Goal: Information Seeking & Learning: Learn about a topic

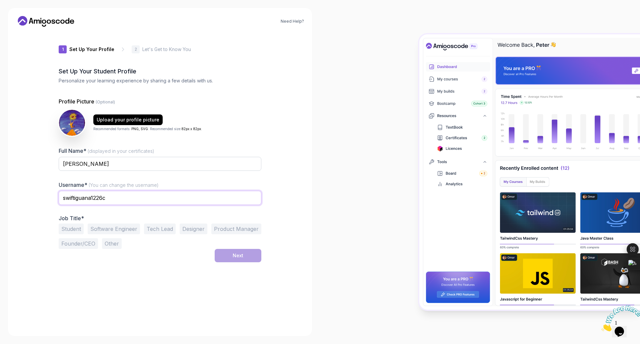
click at [162, 196] on input "swiftiguana1226c" at bounding box center [160, 198] width 203 height 14
type input "vddm"
click at [80, 229] on button "Student" at bounding box center [71, 228] width 25 height 11
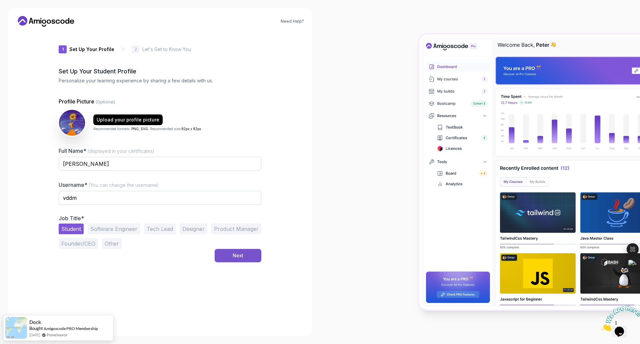
click at [228, 255] on button "Next" at bounding box center [238, 255] width 47 height 13
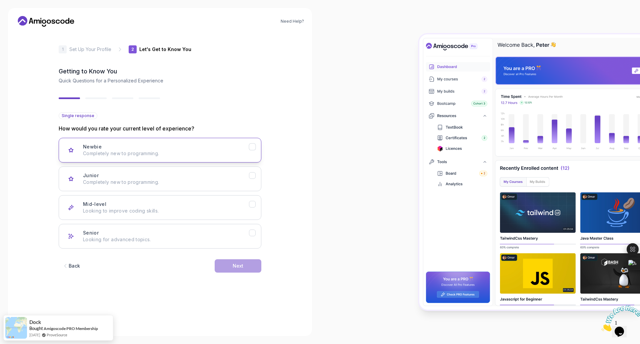
click at [144, 146] on div "Newbie Completely new to programming." at bounding box center [166, 149] width 166 height 13
click at [245, 266] on button "Next" at bounding box center [238, 265] width 47 height 13
click at [222, 150] on p "Node.js, Python, Java" at bounding box center [166, 153] width 166 height 7
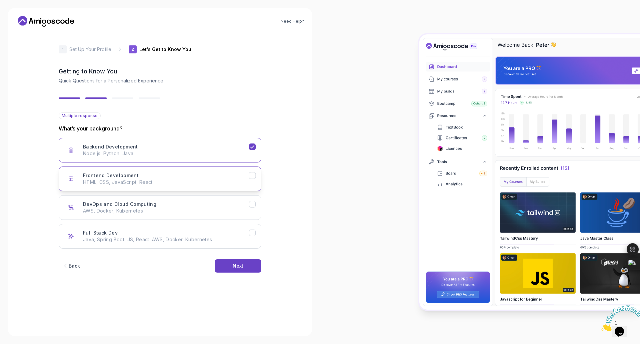
click at [222, 169] on button "Frontend Development HTML, CSS, JavaScript, React" at bounding box center [160, 178] width 203 height 25
click at [243, 234] on div "Full Stack Dev Java, Spring Boot, JS, React, AWS, Docker, Kubernetes" at bounding box center [166, 235] width 166 height 13
click at [245, 173] on div "Frontend Development HTML, CSS, JavaScript, React" at bounding box center [166, 178] width 166 height 13
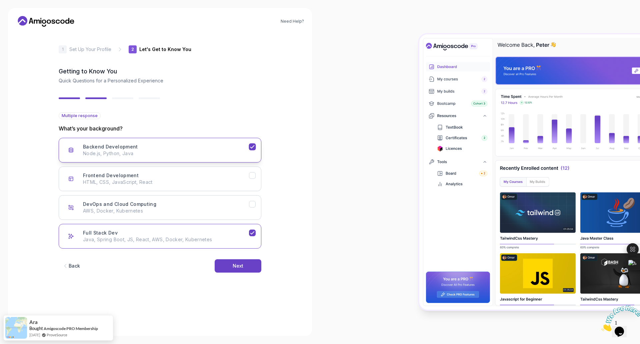
click at [251, 159] on button "Backend Development Node.js, Python, Java" at bounding box center [160, 150] width 203 height 25
click at [252, 263] on button "Next" at bounding box center [238, 265] width 47 height 13
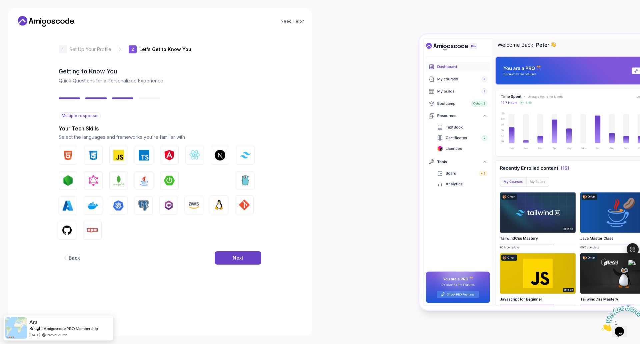
click at [253, 266] on div "Back Next" at bounding box center [160, 257] width 203 height 35
click at [252, 261] on button "Next" at bounding box center [238, 257] width 47 height 13
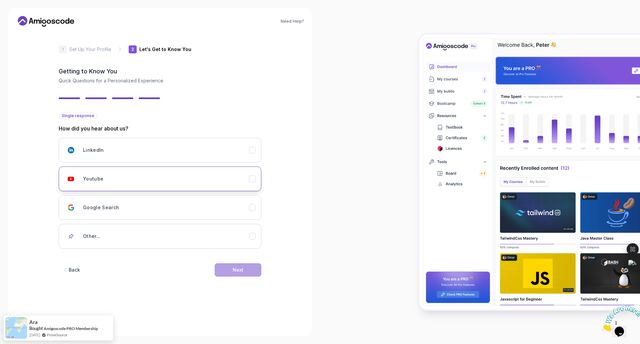
click at [224, 174] on div "Youtube" at bounding box center [166, 178] width 166 height 13
click at [262, 262] on div "2 Let's Get to Know You 1 Set Up Your Profile 2 Let's Get to Know You Getting t…" at bounding box center [160, 180] width 224 height 296
click at [251, 263] on button "Next" at bounding box center [238, 269] width 47 height 13
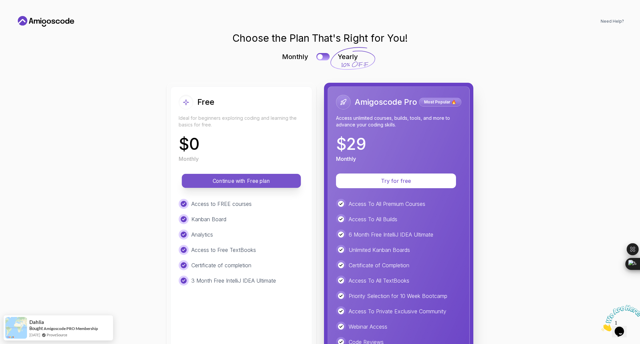
click at [271, 180] on p "Continue with Free plan" at bounding box center [241, 181] width 104 height 8
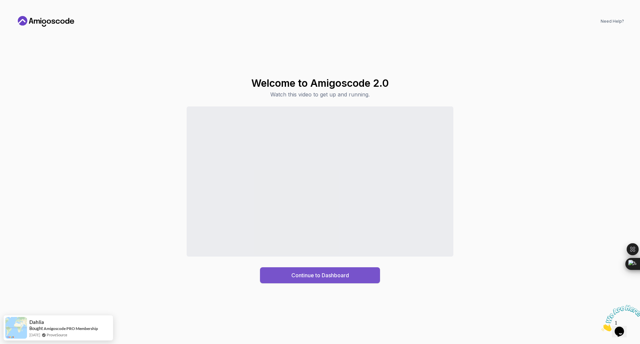
click at [315, 273] on div "Continue to Dashboard" at bounding box center [320, 275] width 58 height 8
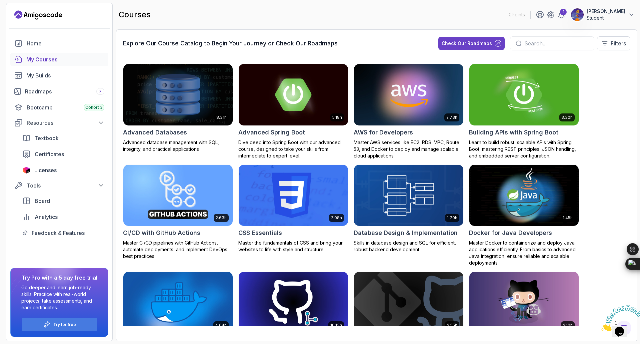
click at [50, 57] on div "My Courses" at bounding box center [65, 59] width 78 height 8
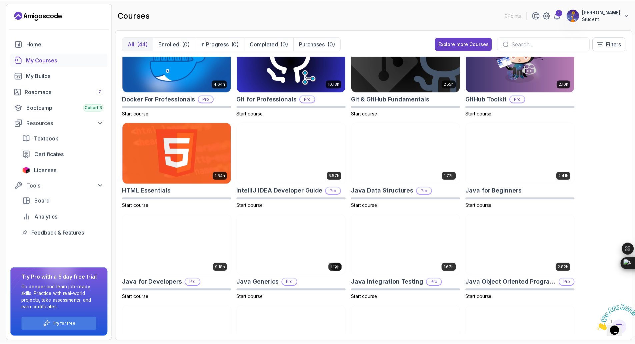
scroll to position [161, 0]
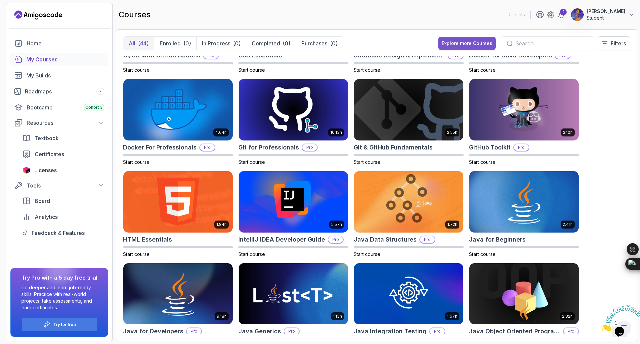
click at [444, 41] on div "Explore more Courses" at bounding box center [467, 43] width 51 height 7
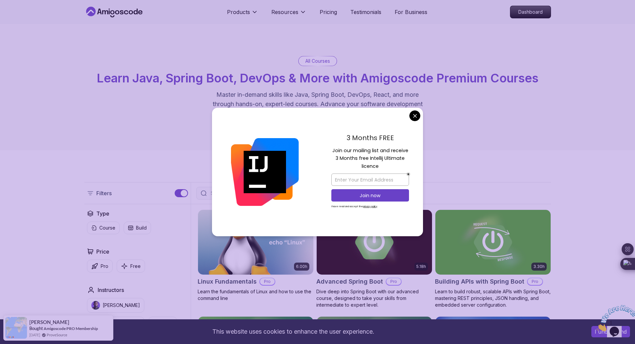
click at [421, 114] on div "3 Months FREE Join our mailing list and receive 3 Months free Intellij Ultimate…" at bounding box center [370, 172] width 106 height 129
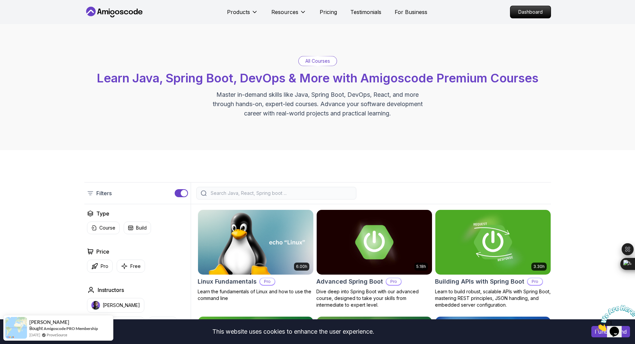
click at [334, 19] on nav "Products Resources Pricing Testimonials For Business Dashboard" at bounding box center [317, 12] width 467 height 24
click at [336, 14] on p "Pricing" at bounding box center [328, 12] width 17 height 8
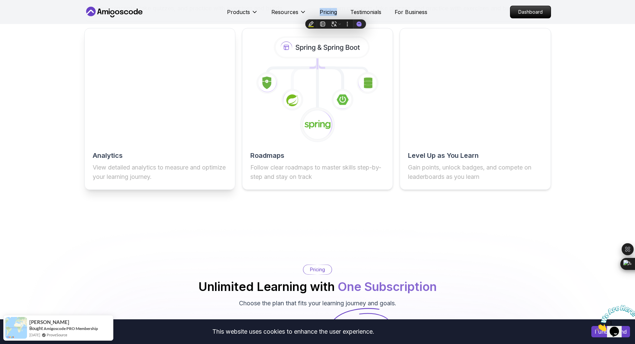
scroll to position [1205, 0]
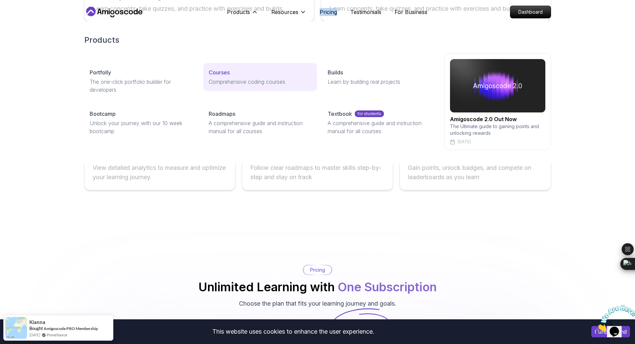
click at [225, 76] on link "Courses Comprehensive coding courses" at bounding box center [260, 77] width 114 height 28
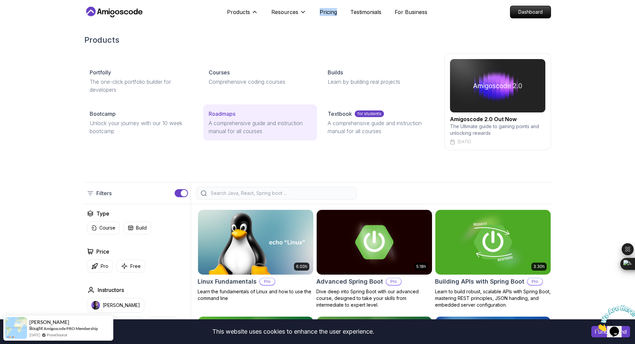
drag, startPoint x: 245, startPoint y: 12, endPoint x: 249, endPoint y: 114, distance: 101.7
click at [249, 19] on div "Products Products Portfolly The one-click portfolio builder for developers Cour…" at bounding box center [242, 11] width 31 height 13
click at [249, 114] on div "Roadmaps" at bounding box center [260, 114] width 103 height 8
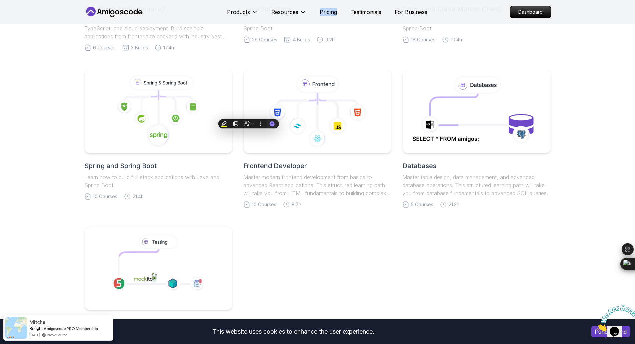
scroll to position [291, 0]
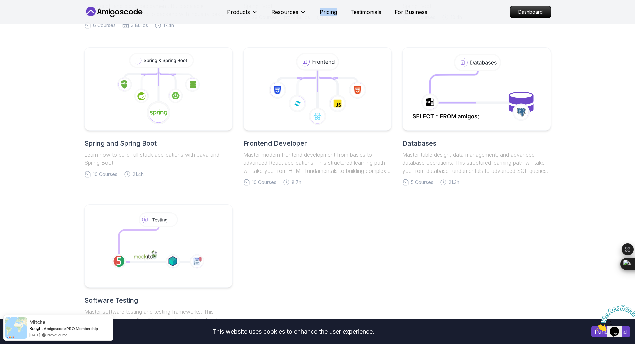
click at [354, 135] on link "Frontend Developer Master modern frontend development from basics to advanced R…" at bounding box center [317, 116] width 148 height 138
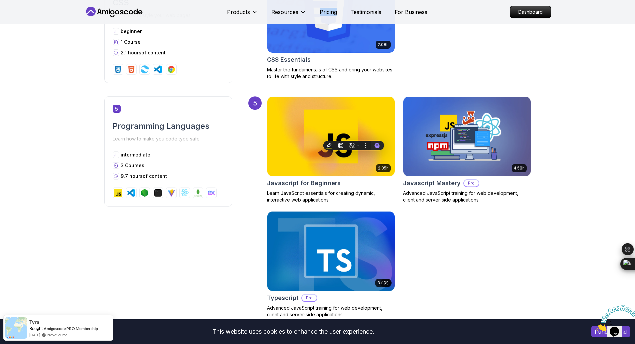
scroll to position [782, 0]
